Goal: Task Accomplishment & Management: Manage account settings

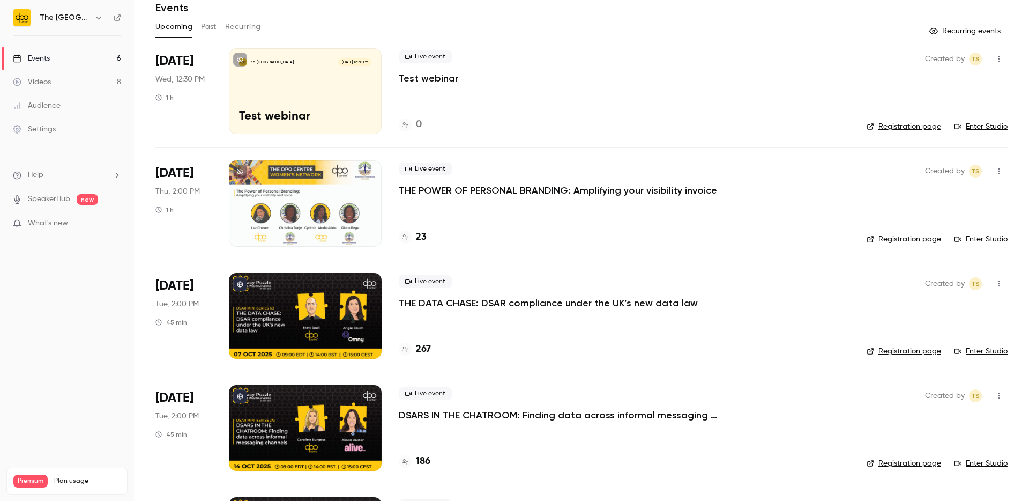
scroll to position [48, 0]
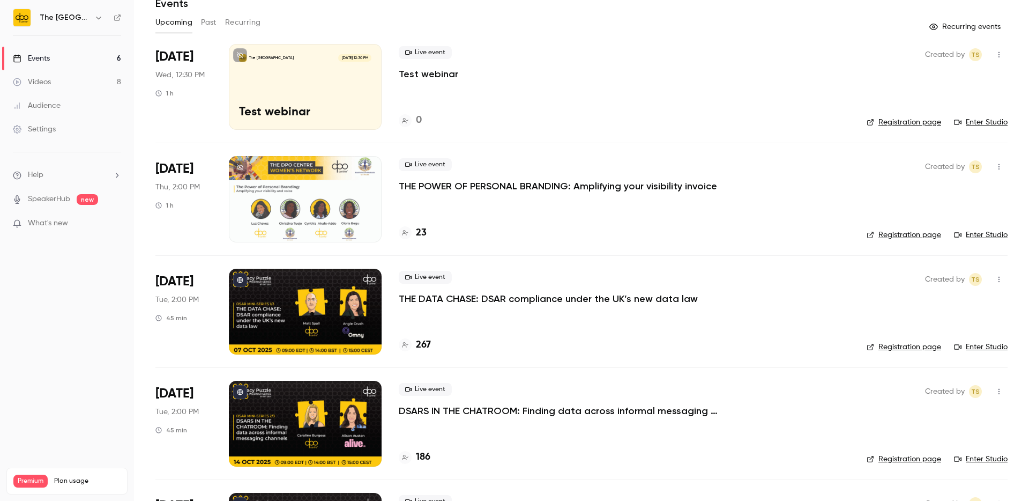
click at [504, 301] on p "THE DATA CHASE: DSAR compliance under the UK’s new data law" at bounding box center [548, 298] width 299 height 13
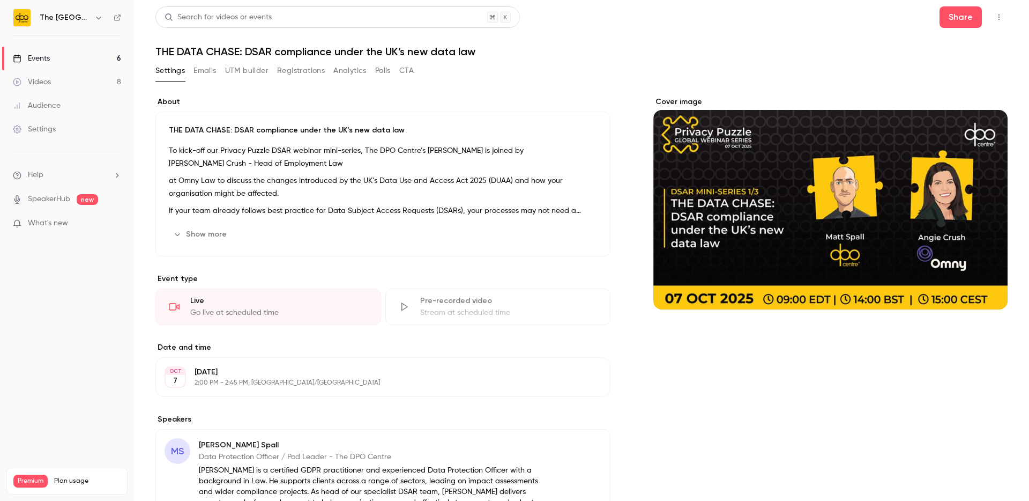
click at [300, 73] on button "Registrations" at bounding box center [301, 70] width 48 height 17
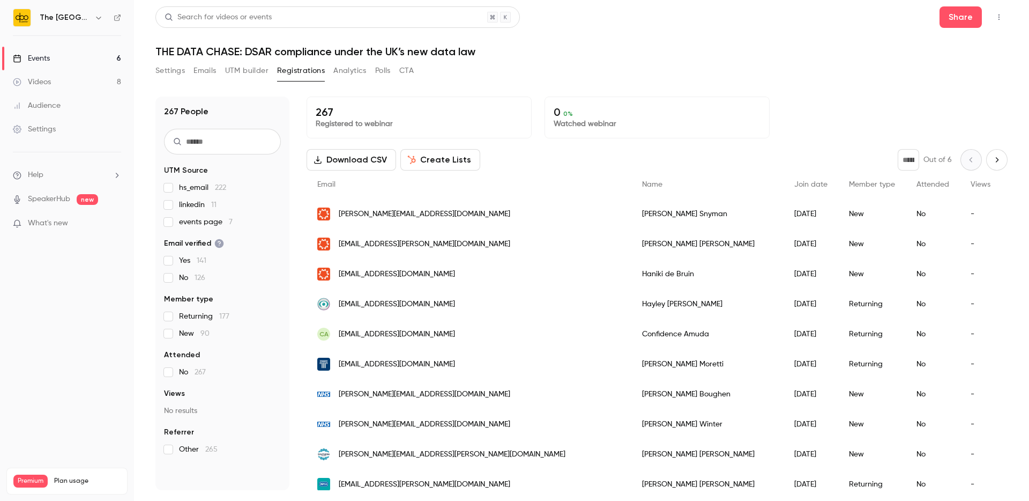
click at [214, 73] on button "Emails" at bounding box center [205, 70] width 23 height 17
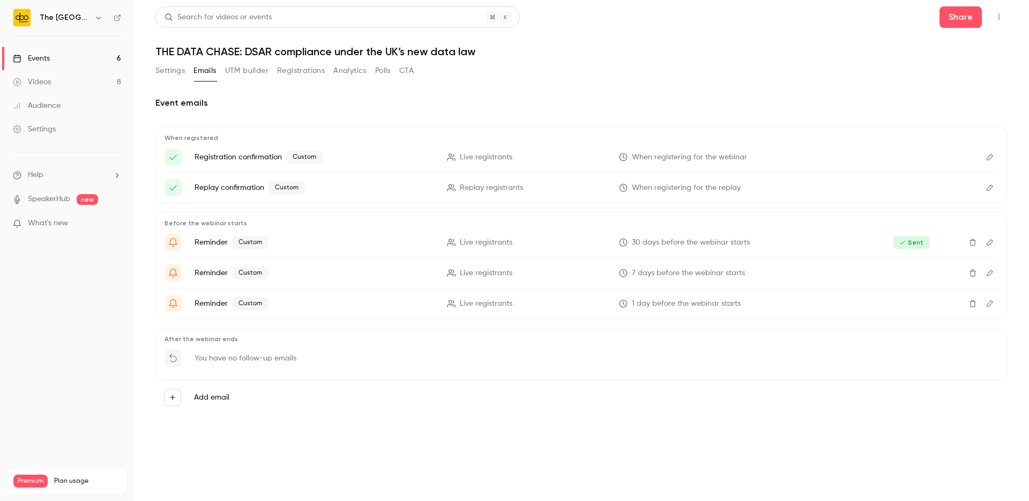
click at [176, 73] on button "Settings" at bounding box center [169, 70] width 29 height 17
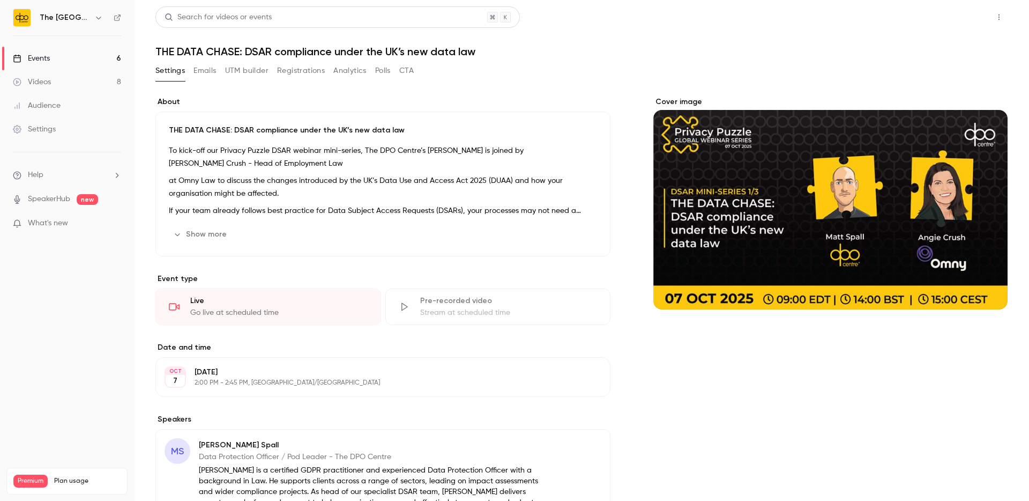
click at [950, 19] on button "Share" at bounding box center [961, 16] width 42 height 21
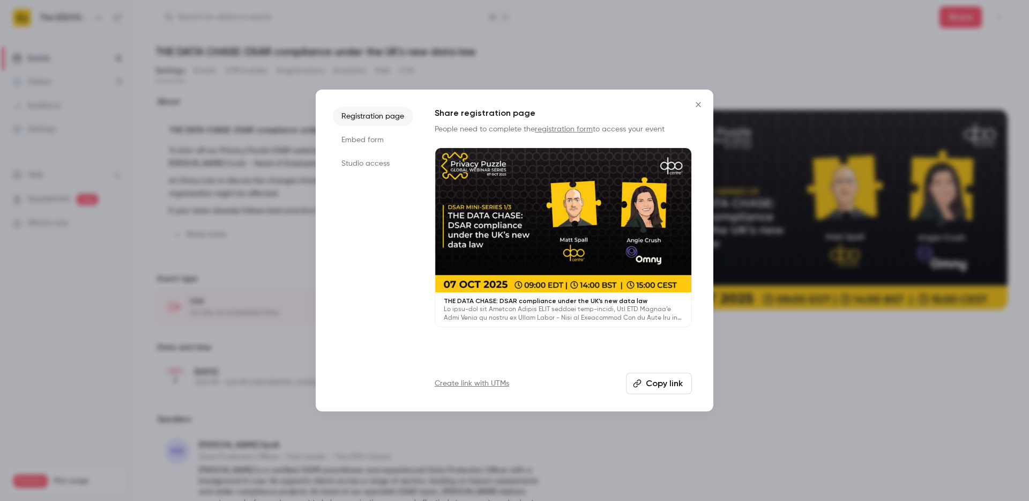
click at [383, 163] on li "Studio access" at bounding box center [373, 163] width 80 height 19
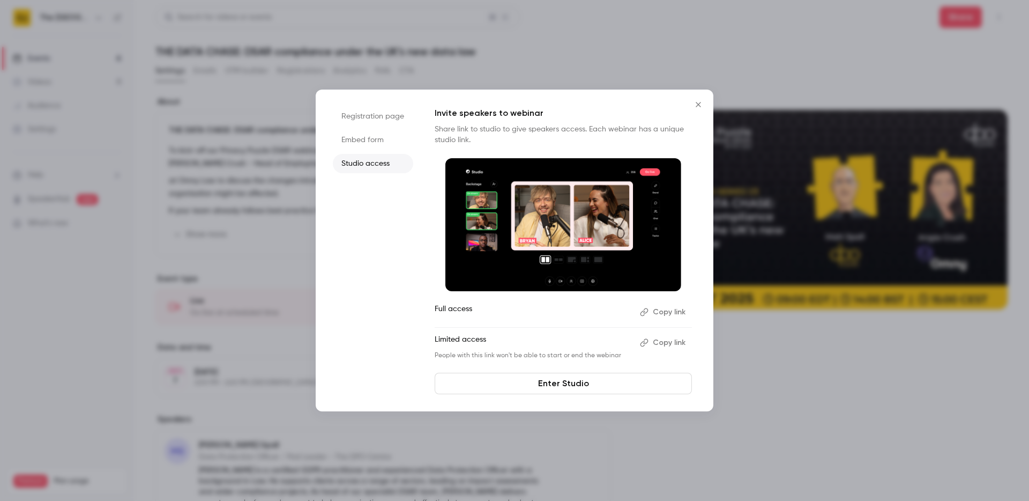
click at [704, 105] on icon "Close" at bounding box center [698, 104] width 13 height 9
